Goal: Check status: Check status

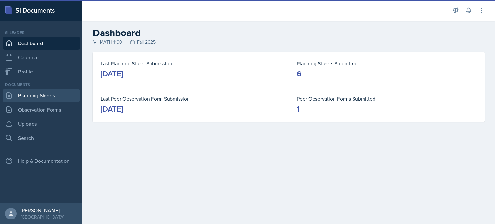
click at [48, 98] on link "Planning Sheets" at bounding box center [41, 95] width 77 height 13
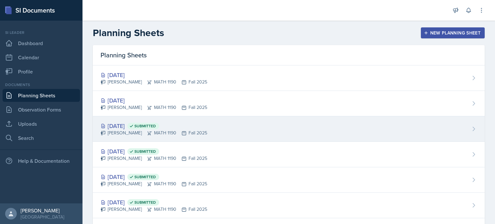
click at [215, 135] on div "[DATE] Submitted [PERSON_NAME] MATH 1190 Fall 2025" at bounding box center [289, 128] width 392 height 25
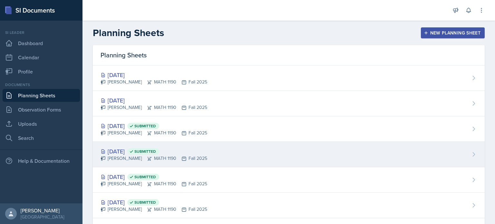
click at [175, 147] on div "[DATE] Submitted" at bounding box center [154, 151] width 107 height 9
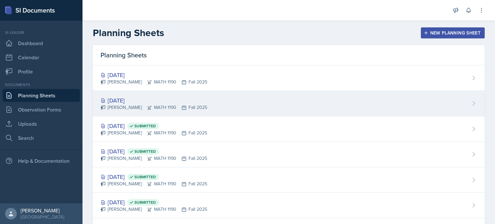
click at [169, 103] on div "[DATE]" at bounding box center [154, 100] width 107 height 9
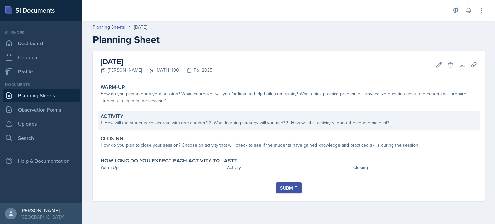
drag, startPoint x: 162, startPoint y: 121, endPoint x: 168, endPoint y: 119, distance: 6.0
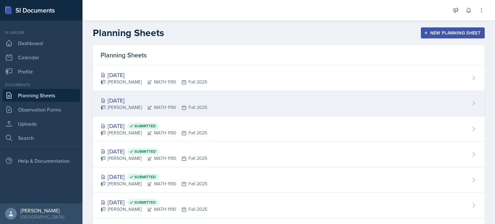
click at [157, 112] on div "[DATE] [PERSON_NAME] MATH 1190 Fall 2025" at bounding box center [289, 103] width 392 height 25
